Goal: Information Seeking & Learning: Learn about a topic

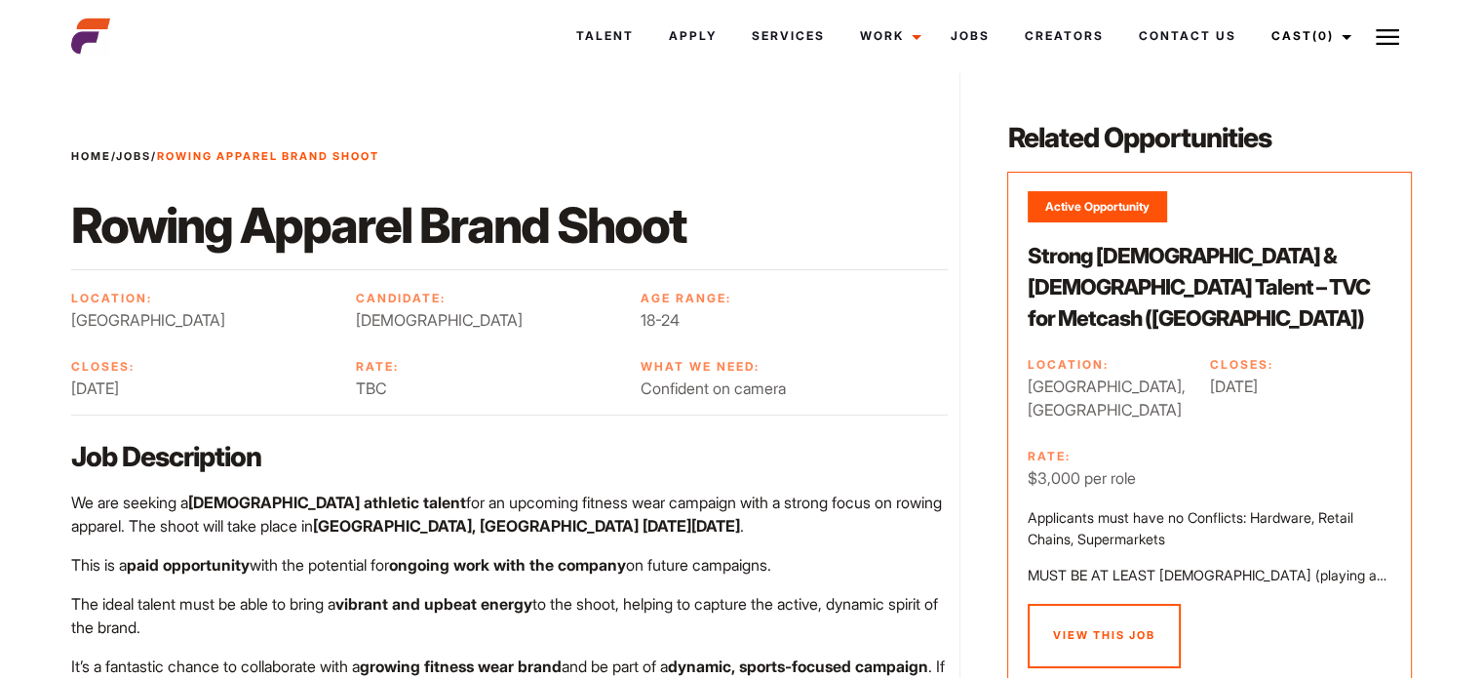
click at [1138, 604] on link "View this Job" at bounding box center [1104, 636] width 153 height 64
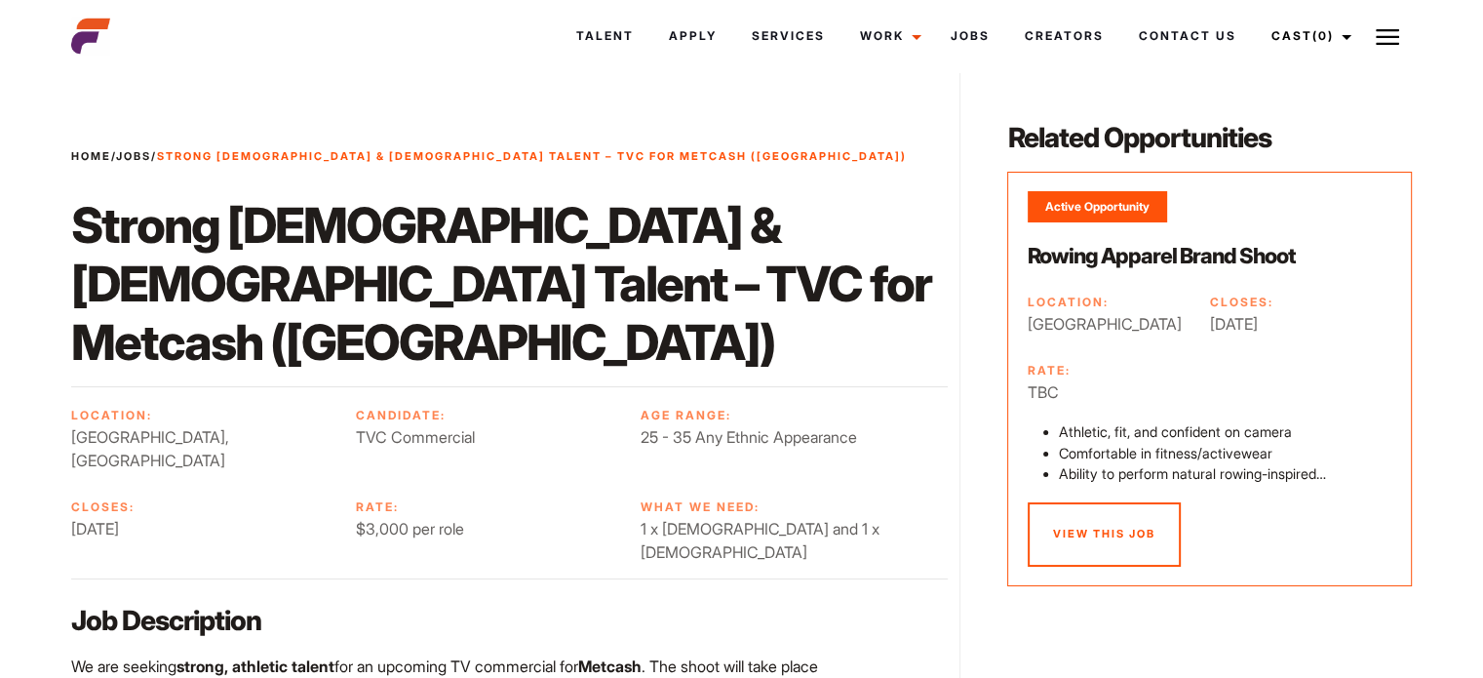
click at [143, 158] on link "Jobs" at bounding box center [133, 156] width 35 height 14
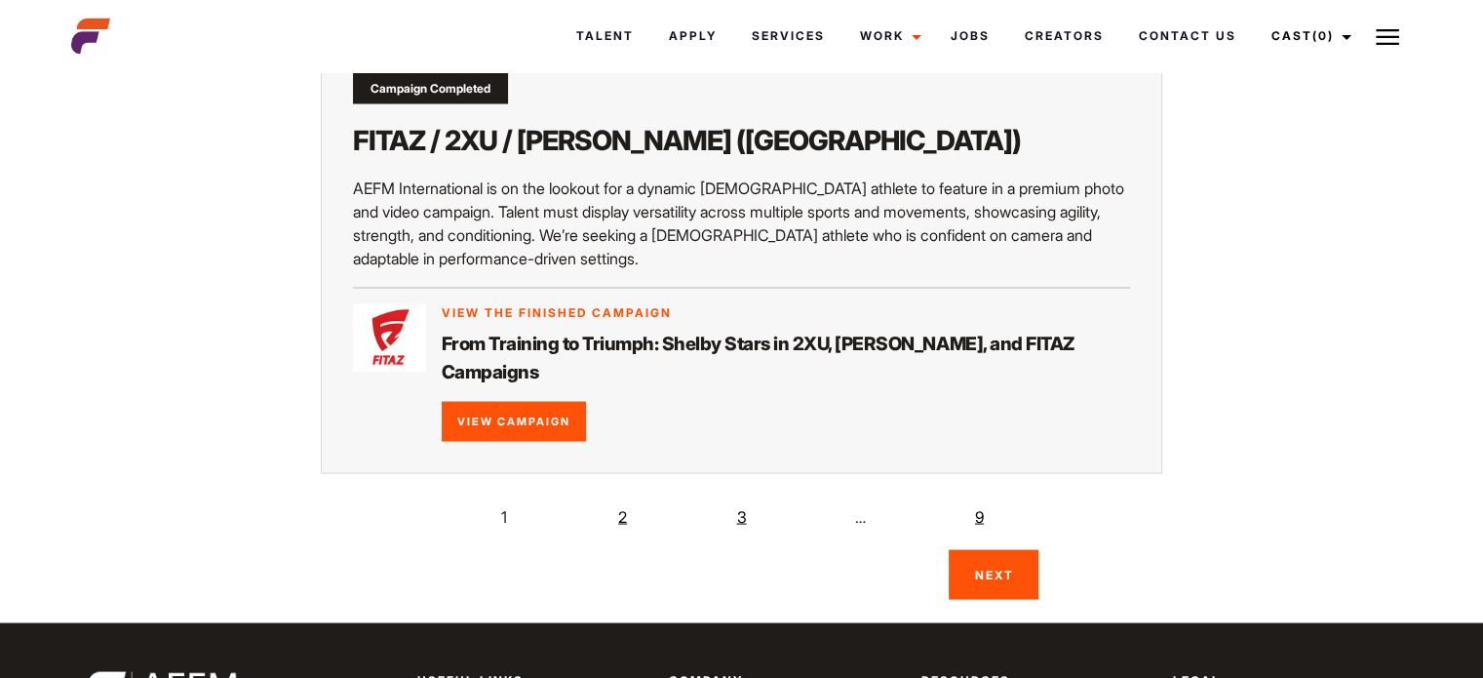
scroll to position [3721, 0]
